Goal: Information Seeking & Learning: Learn about a topic

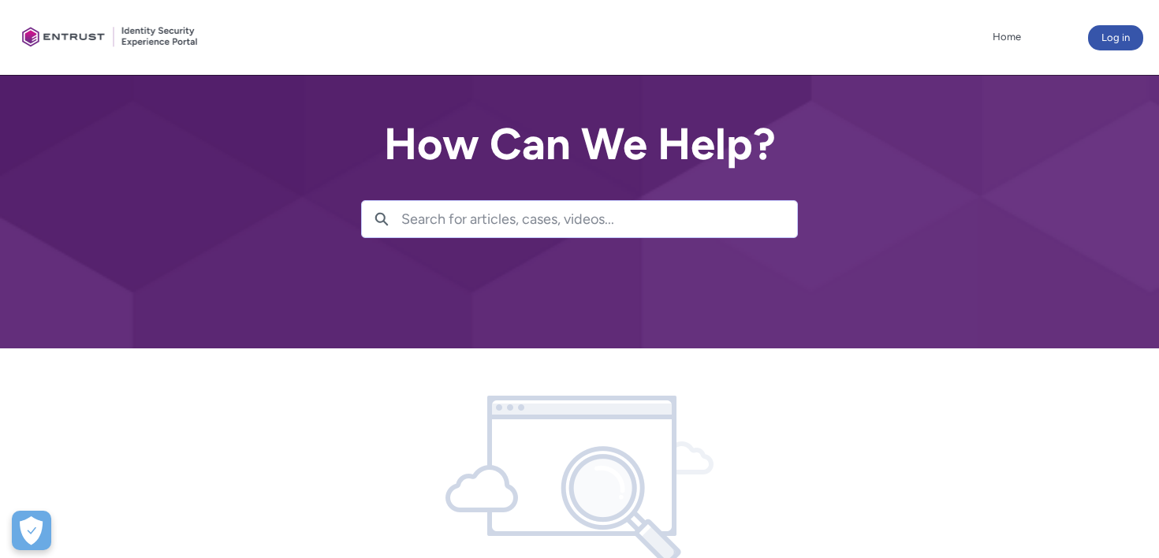
click at [540, 229] on input "Search for articles, cases, videos..." at bounding box center [599, 219] width 396 height 36
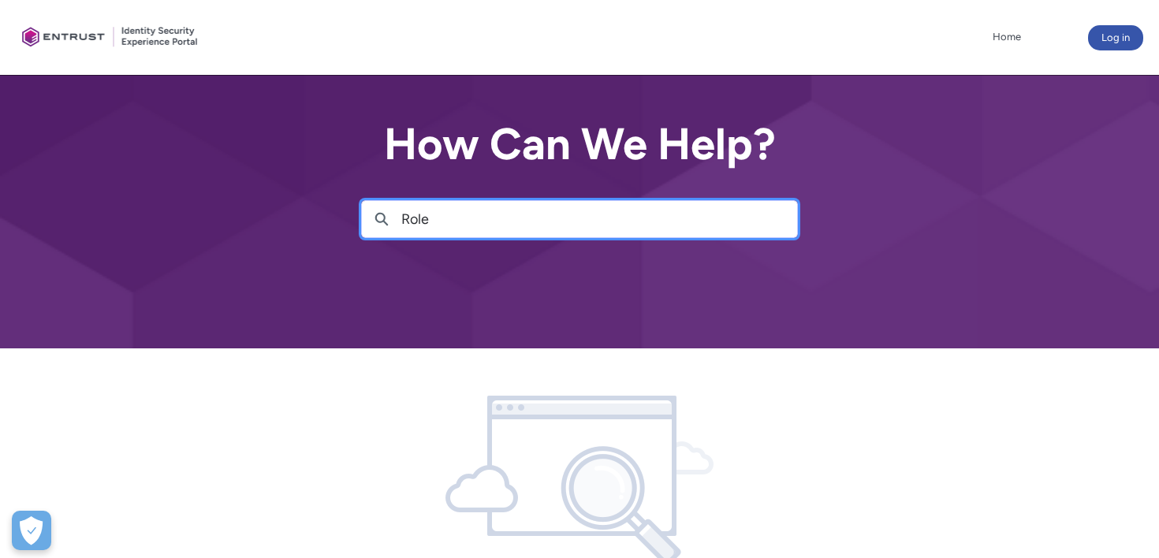
type input "Roles"
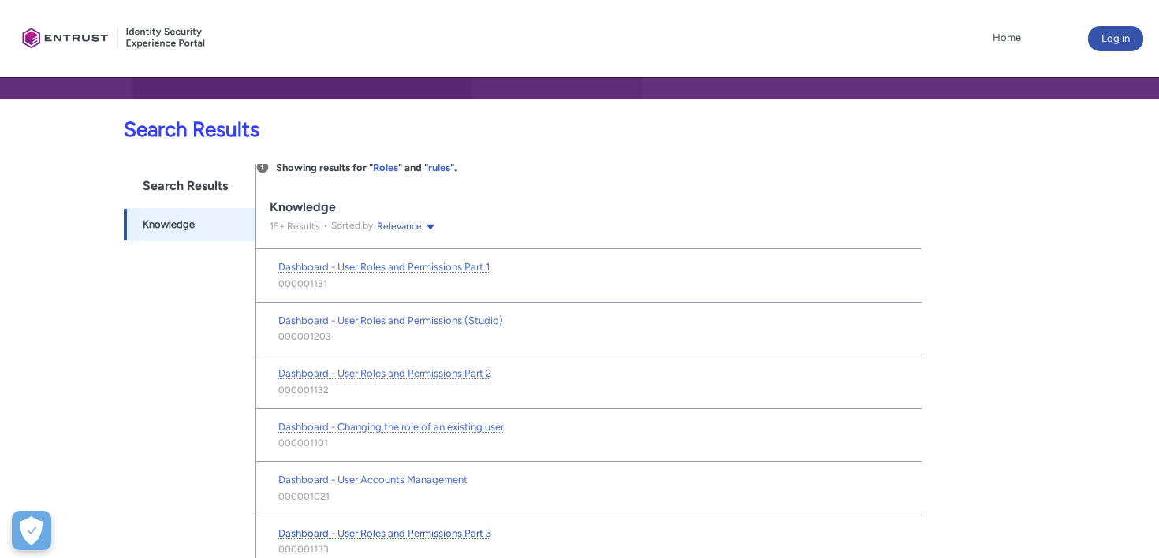
scroll to position [13, 0]
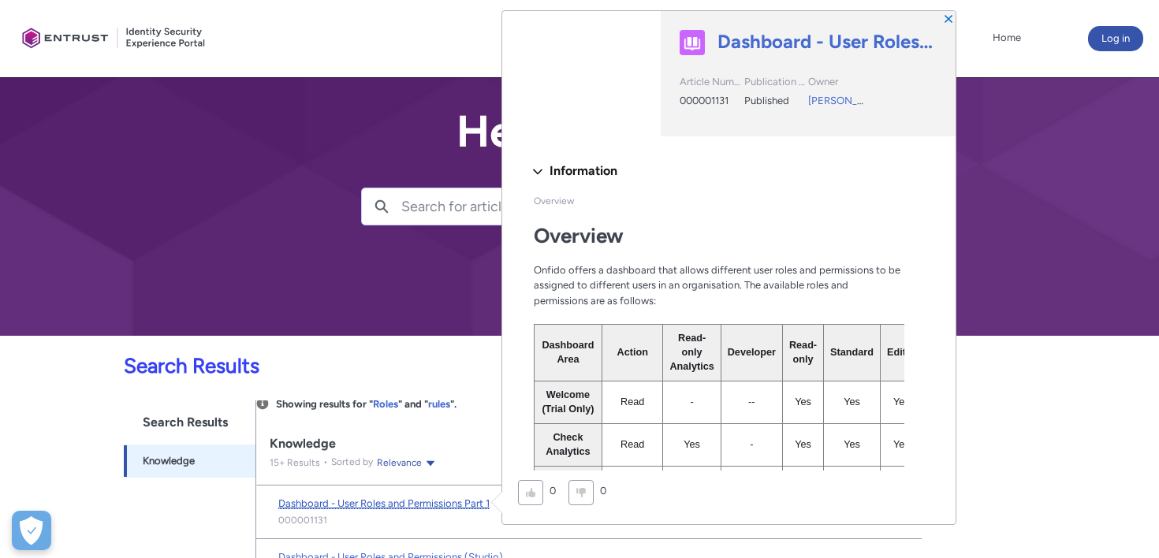
click at [448, 503] on span "Dashboard - User Roles and Permissions Part 1" at bounding box center [383, 504] width 211 height 12
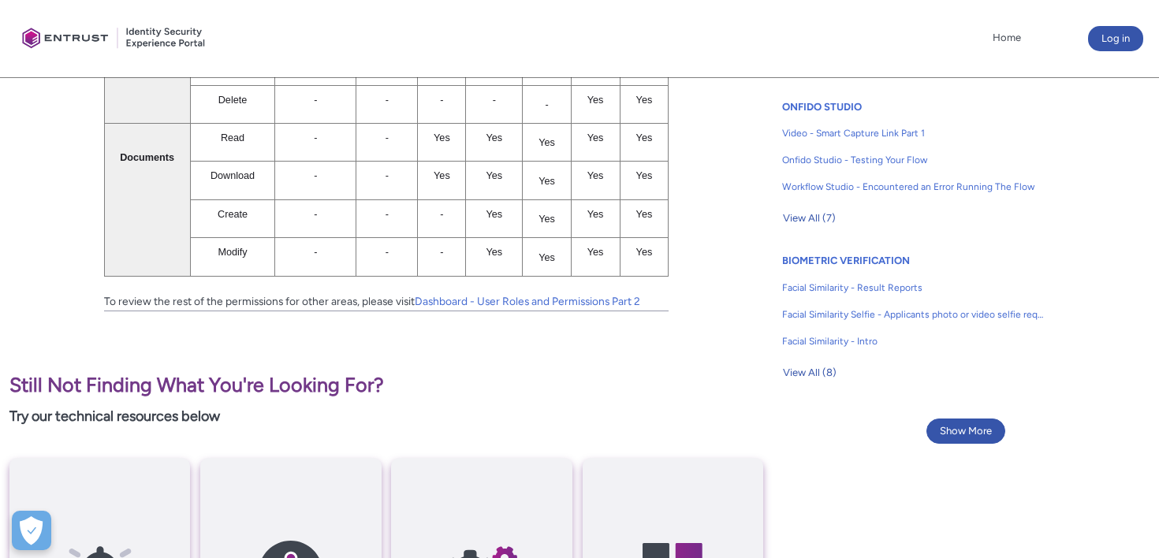
scroll to position [1007, 0]
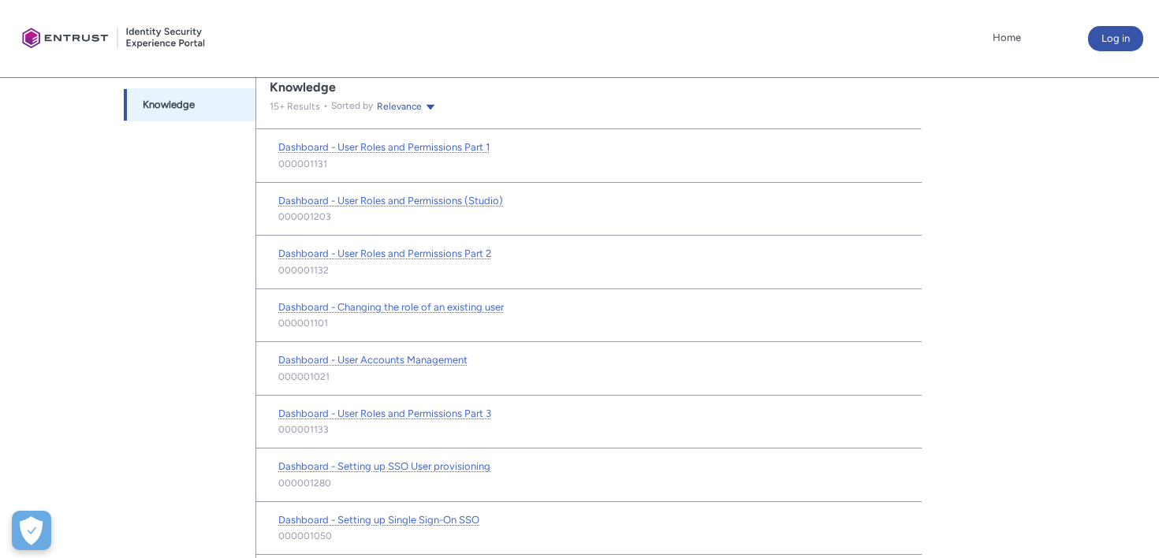
scroll to position [371, 0]
click at [415, 252] on span "Dashboard - User Roles and Permissions Part 2" at bounding box center [384, 252] width 213 height 12
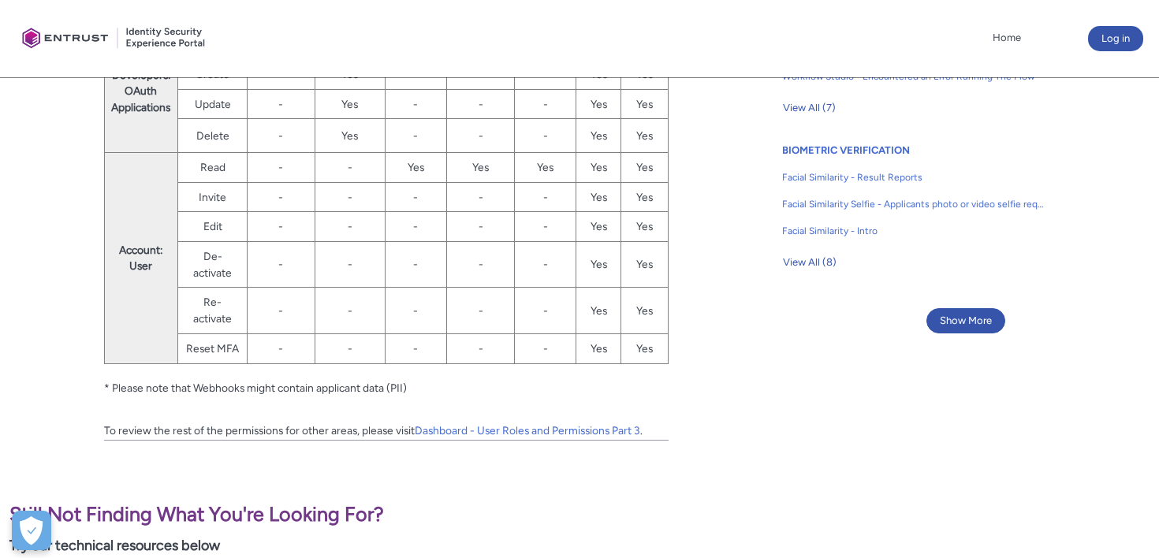
scroll to position [1116, 0]
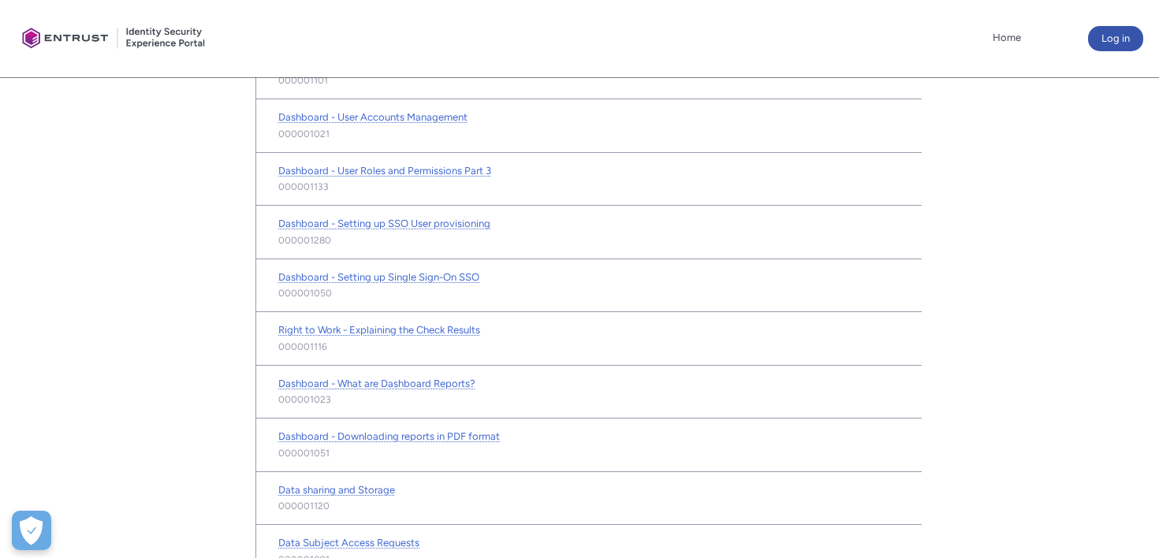
scroll to position [610, 0]
click at [429, 174] on span "Dashboard - User Roles and Permissions Part 3" at bounding box center [384, 173] width 213 height 12
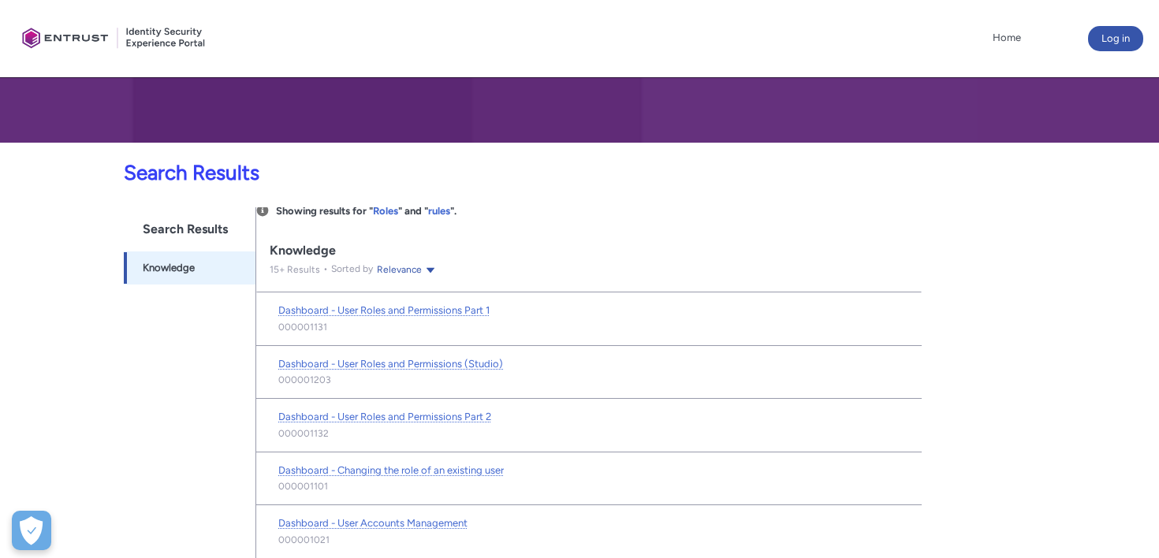
scroll to position [209, 0]
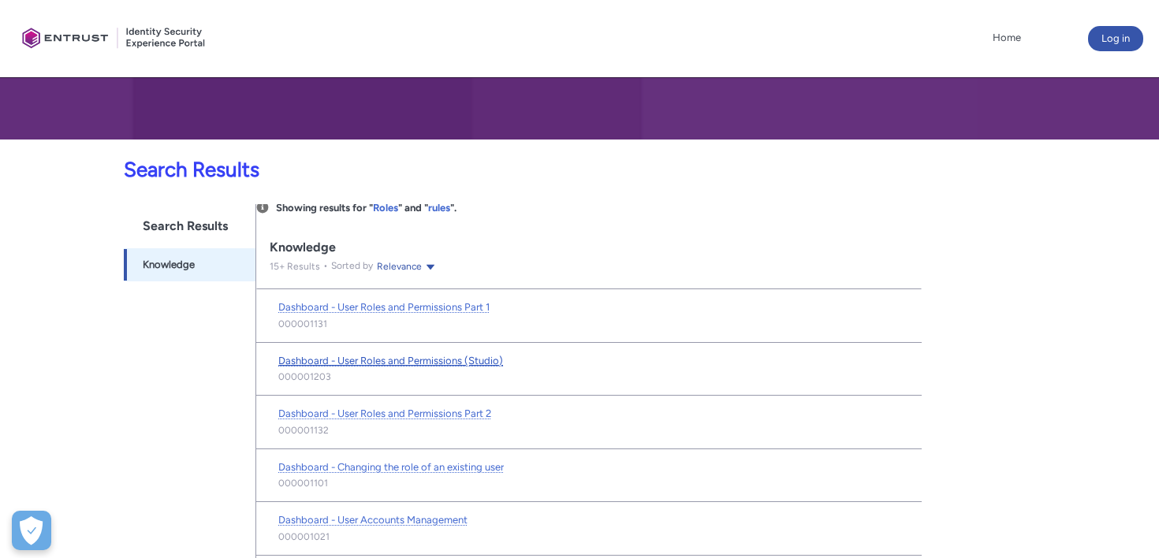
click at [478, 360] on span "Dashboard - User Roles and Permissions (Studio)" at bounding box center [390, 361] width 225 height 12
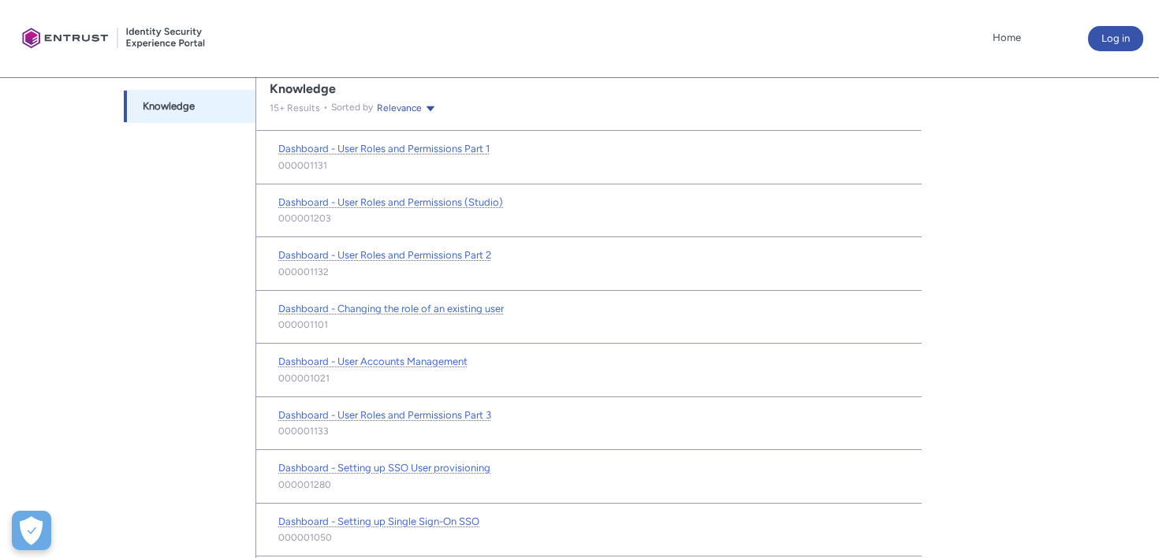
scroll to position [367, 0]
click at [440, 364] on span "Dashboard - User Accounts Management" at bounding box center [372, 362] width 189 height 12
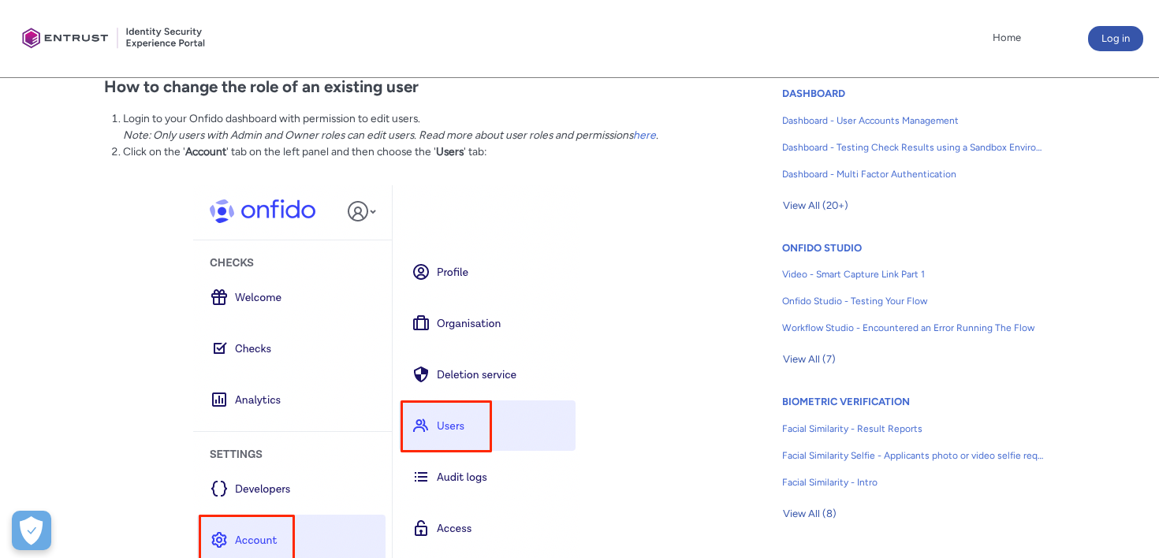
scroll to position [950, 0]
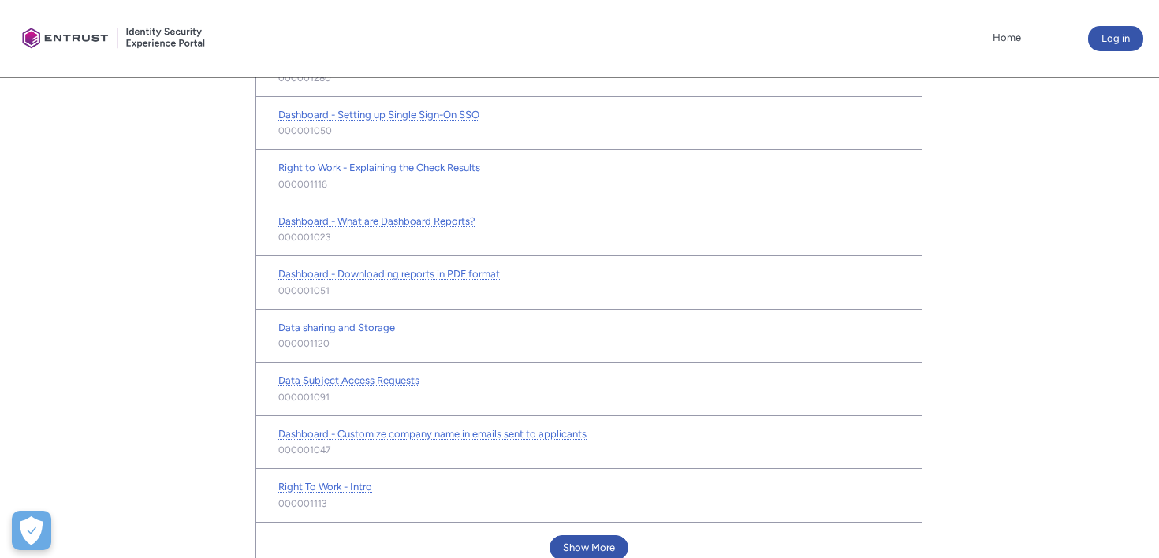
scroll to position [778, 0]
